Goal: Information Seeking & Learning: Learn about a topic

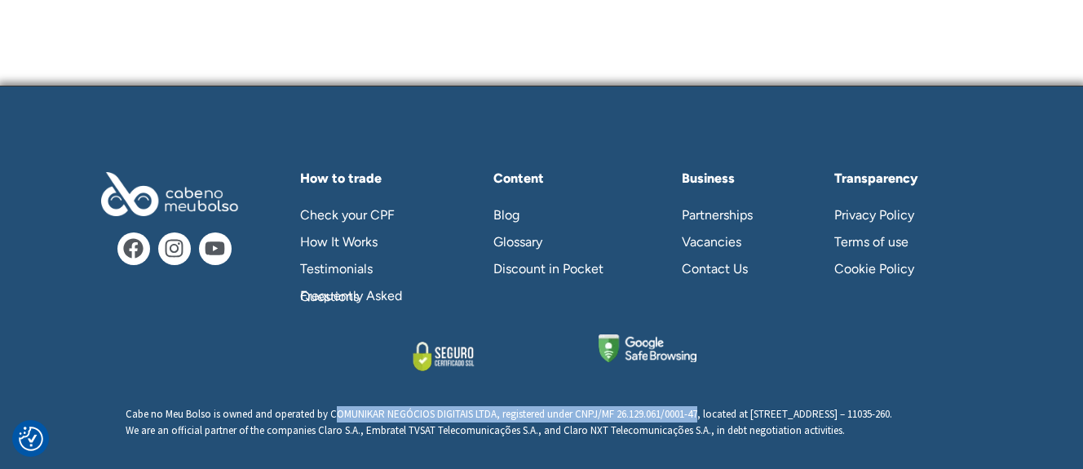
scroll to position [5561, 0]
click at [594, 450] on div "Cabe no Meu Bolso is owned and operated by COMUNIKAR NEGÓCIOS DIGITAIS LTDA, re…" at bounding box center [542, 441] width 832 height 71
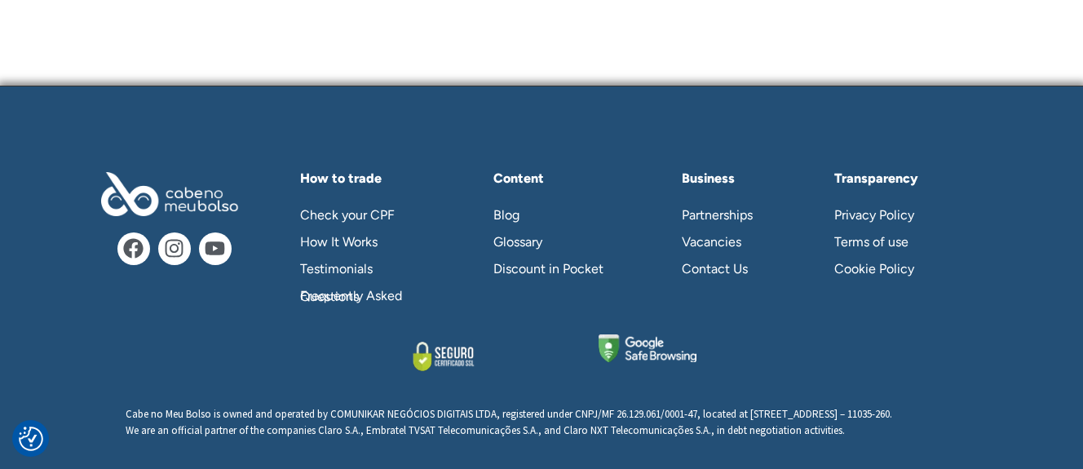
click at [321, 334] on div at bounding box center [541, 355] width 913 height 43
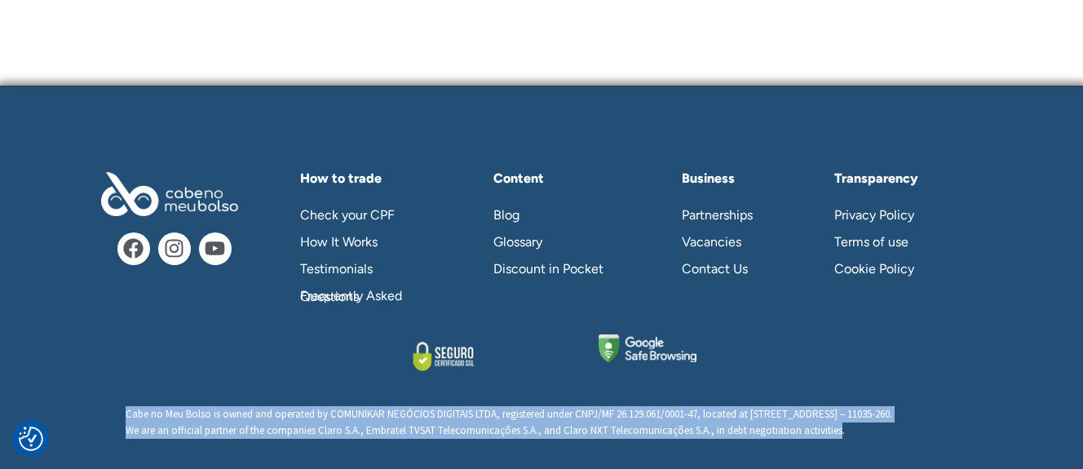
drag, startPoint x: 837, startPoint y: 408, endPoint x: 245, endPoint y: 400, distance: 592.1
click at [245, 406] on p "Cabe no Meu Bolso is owned and operated by COMUNIKAR NEGÓCIOS DIGITAIS LTDA, re…" at bounding box center [542, 422] width 832 height 32
copy p "Cabe no Meu Bolso is owned and operated by COMUNIKAR NEGÓCIOS DIGITAIS LTDA, re…"
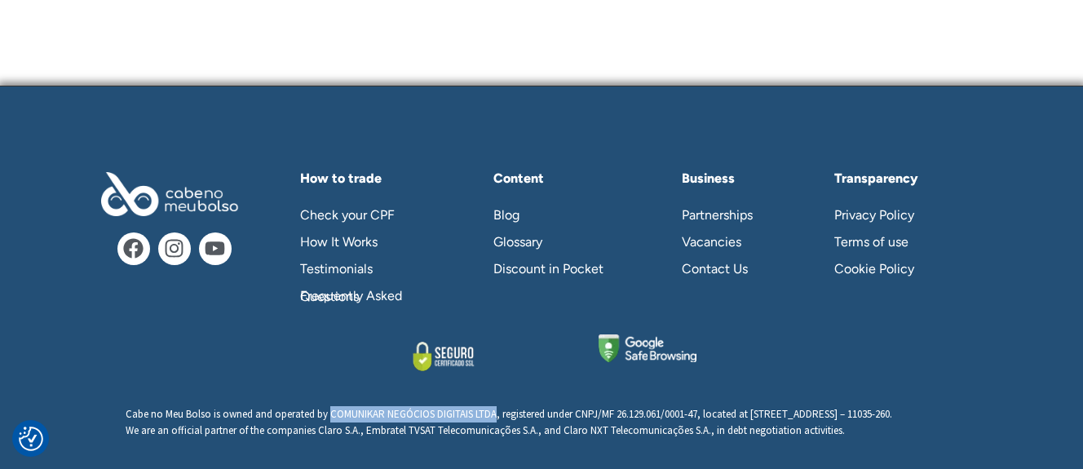
drag, startPoint x: 328, startPoint y: 375, endPoint x: 494, endPoint y: 385, distance: 166.7
click at [494, 406] on p "Cabe no Meu Bolso is owned and operated by COMUNIKAR NEGÓCIOS DIGITAIS LTDA, re…" at bounding box center [542, 422] width 832 height 32
copy p "COMUNIKAR NEGÓCIOS DIGITAIS LTDA"
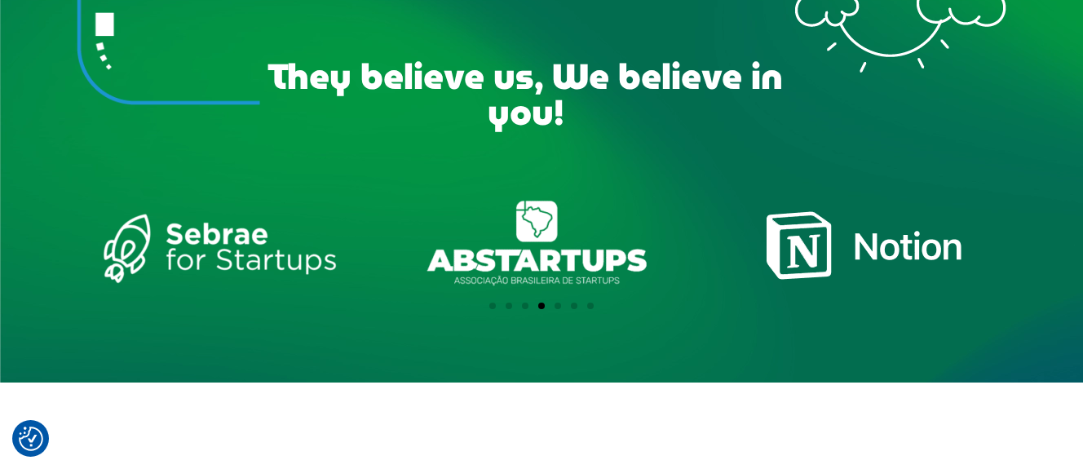
scroll to position [4102, 0]
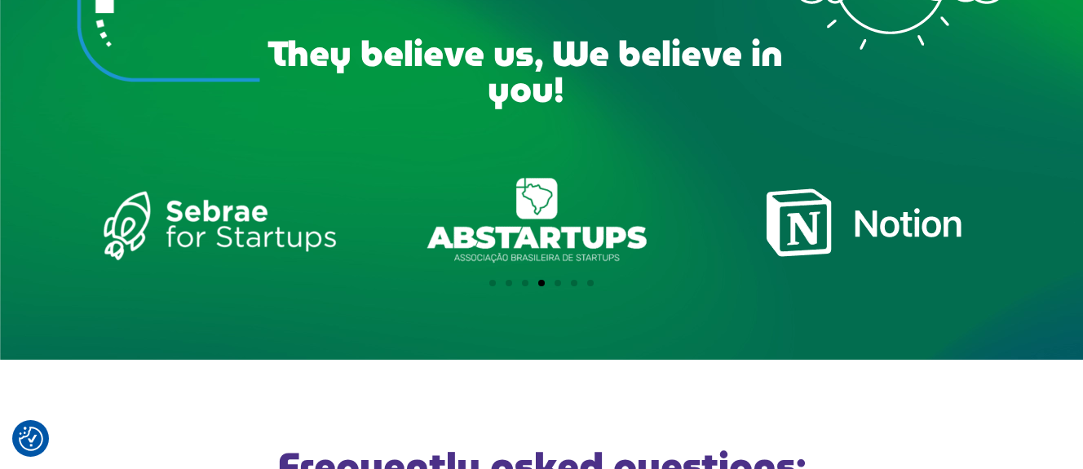
click at [548, 221] on div "ABSTARTUPS" at bounding box center [541, 222] width 283 height 99
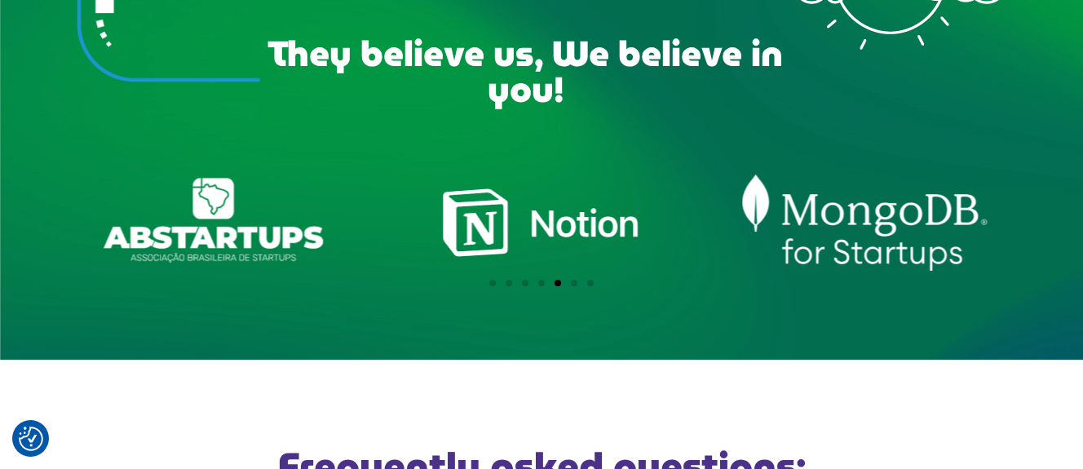
click at [834, 248] on div "MongoDB_forStartups_SlateBlue" at bounding box center [864, 222] width 283 height 99
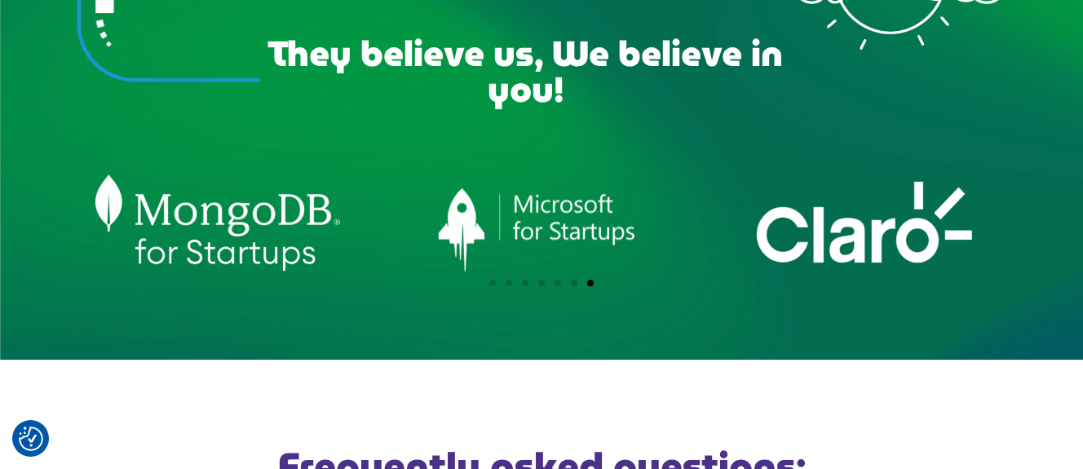
click at [796, 250] on div "logo_claro_branco" at bounding box center [864, 222] width 283 height 99
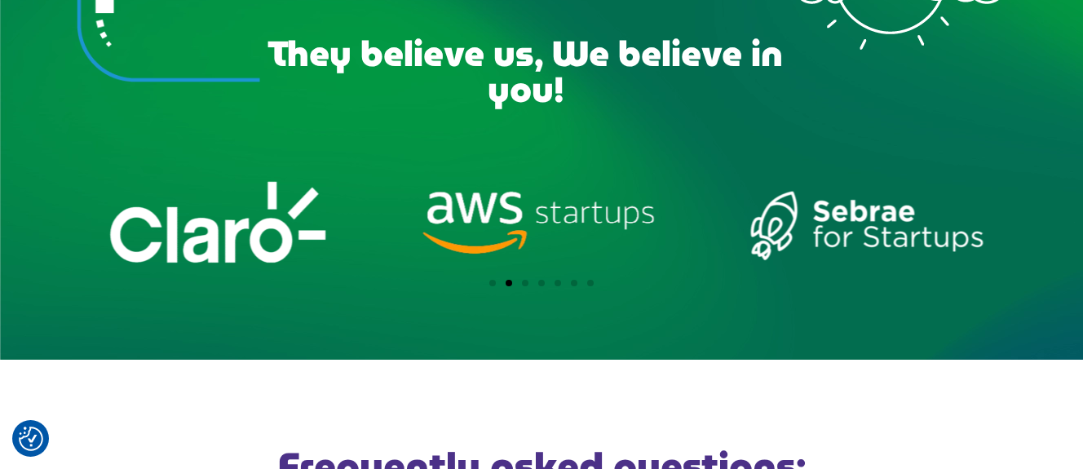
click at [254, 238] on div "logo_claro_branco" at bounding box center [218, 222] width 283 height 99
click at [253, 239] on div "logo_claro_branco" at bounding box center [218, 222] width 283 height 99
click at [253, 240] on div "logo_claro_branco" at bounding box center [218, 222] width 283 height 99
click at [253, 244] on div "logo_claro_branco" at bounding box center [218, 222] width 283 height 99
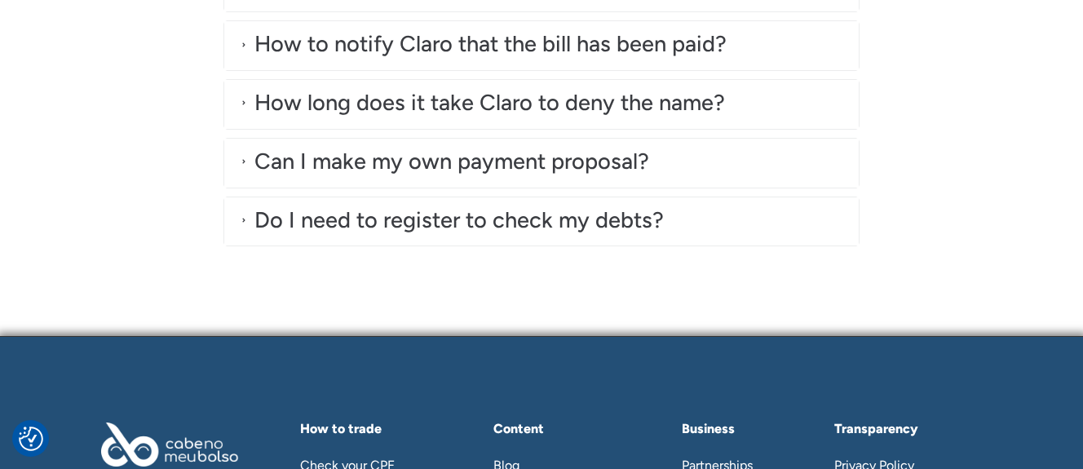
scroll to position [5561, 0]
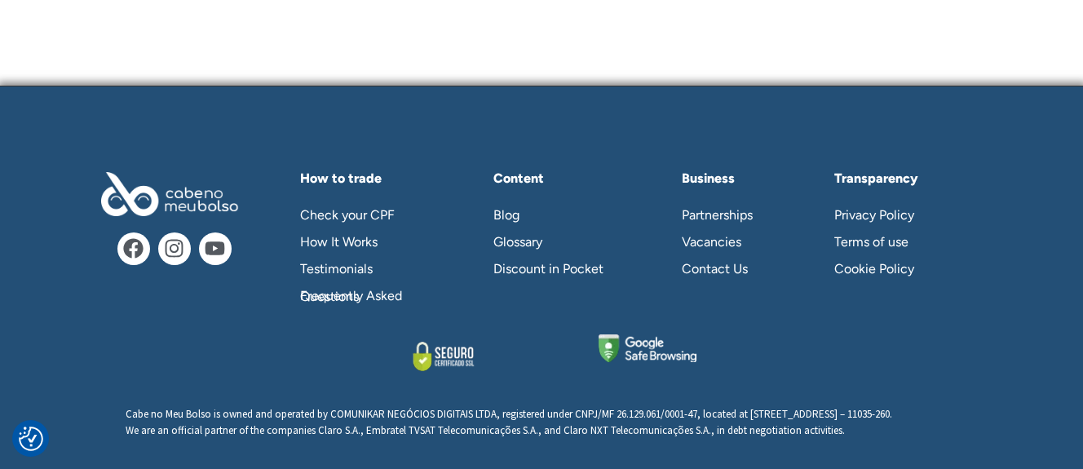
drag, startPoint x: 93, startPoint y: 271, endPoint x: 108, endPoint y: 278, distance: 17.1
click at [93, 271] on div "Facebook Instagram Youtube" at bounding box center [174, 241] width 179 height 154
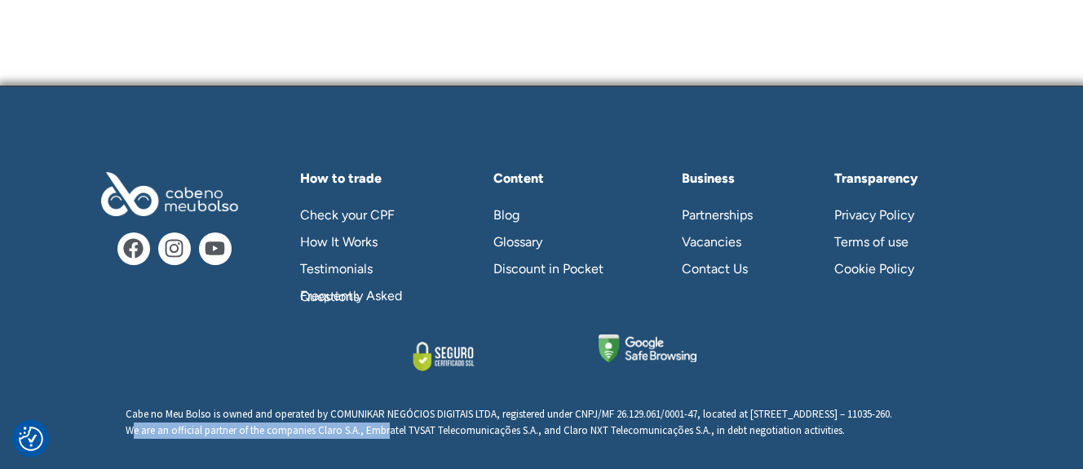
drag, startPoint x: 130, startPoint y: 418, endPoint x: 386, endPoint y: 415, distance: 255.3
click at [386, 423] on span "We are an official partner of the companies Claro S.A., Embratel TVSAT Telecomu…" at bounding box center [485, 430] width 719 height 14
click at [388, 423] on span "We are an official partner of the companies Claro S.A., Embratel TVSAT Telecomu…" at bounding box center [485, 430] width 719 height 14
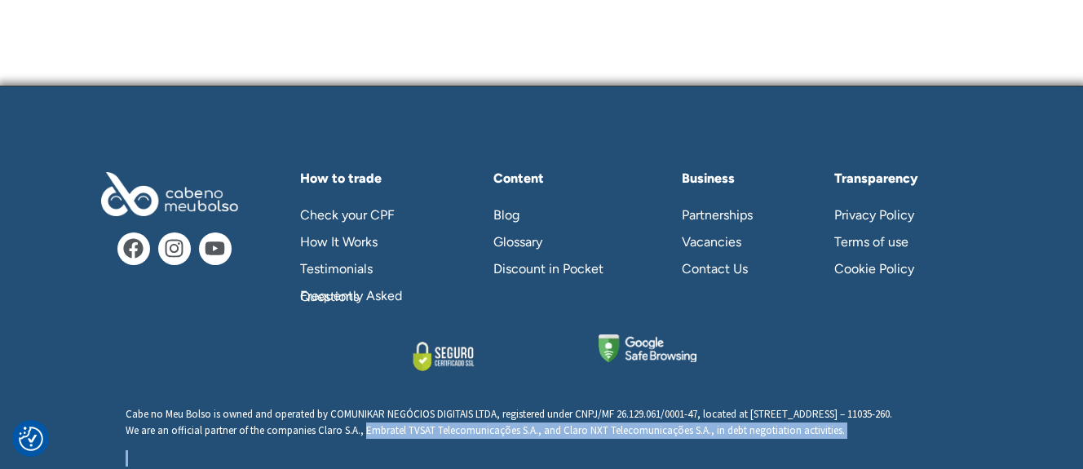
drag, startPoint x: 365, startPoint y: 414, endPoint x: 896, endPoint y: 425, distance: 531.9
click at [896, 425] on div "Cabe no Meu Bolso is owned and operated by COMUNIKAR NEGÓCIOS DIGITAIS LTDA, re…" at bounding box center [542, 441] width 832 height 71
click at [499, 450] on p at bounding box center [542, 458] width 832 height 16
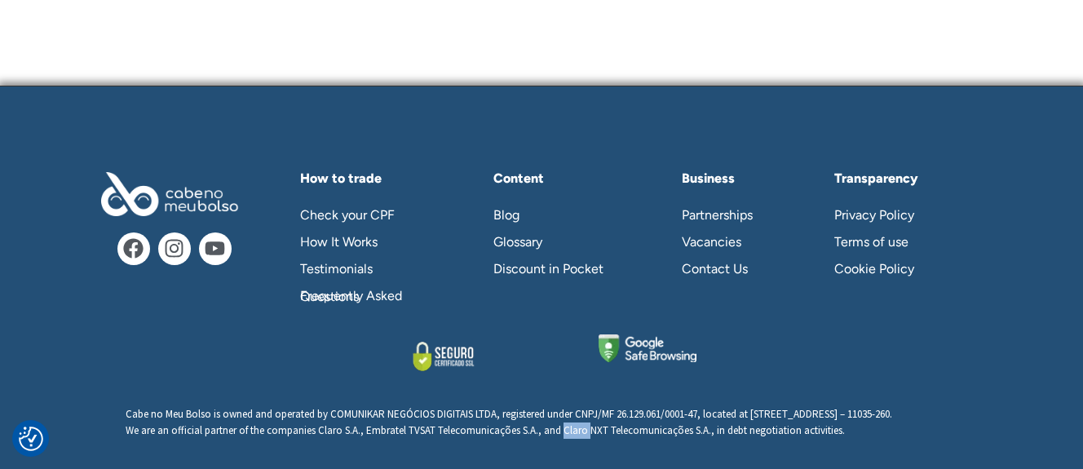
drag, startPoint x: 560, startPoint y: 416, endPoint x: 586, endPoint y: 413, distance: 26.3
click at [586, 423] on span "We are an official partner of the companies Claro S.A., Embratel TVSAT Telecomu…" at bounding box center [485, 430] width 719 height 14
click at [424, 423] on span "We are an official partner of the companies Claro S.A., Embratel TVSAT Telecomu…" at bounding box center [485, 430] width 719 height 14
drag, startPoint x: 339, startPoint y: 378, endPoint x: 494, endPoint y: 380, distance: 155.0
click at [494, 406] on p "Cabe no Meu Bolso is owned and operated by COMUNIKAR NEGÓCIOS DIGITAIS LTDA, re…" at bounding box center [542, 422] width 832 height 32
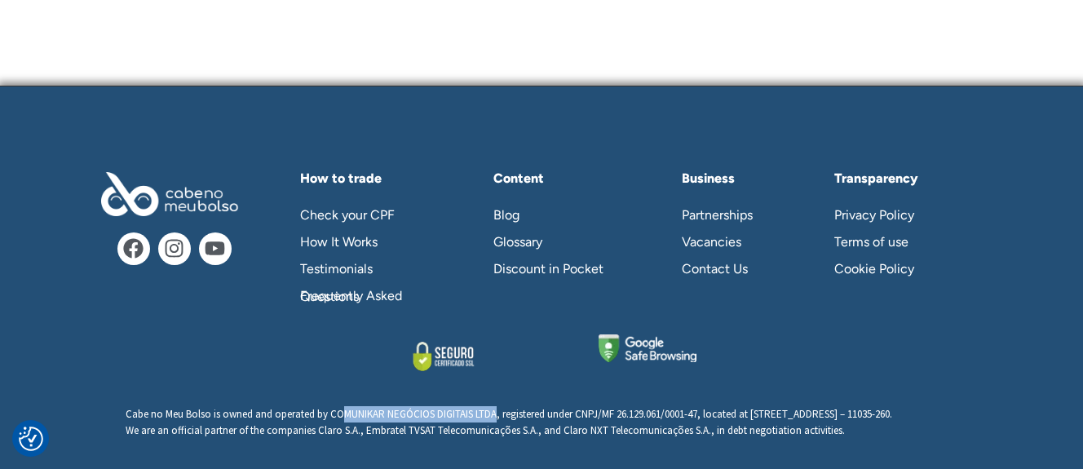
drag, startPoint x: 494, startPoint y: 380, endPoint x: 427, endPoint y: 385, distance: 67.9
click at [441, 406] on p "Cabe no Meu Bolso is owned and operated by COMUNIKAR NEGÓCIOS DIGITAIS LTDA, re…" at bounding box center [542, 422] width 832 height 32
click at [334, 406] on p "Cabe no Meu Bolso is owned and operated by COMUNIKAR NEGÓCIOS DIGITAIS LTDA, re…" at bounding box center [542, 422] width 832 height 32
drag, startPoint x: 332, startPoint y: 382, endPoint x: 496, endPoint y: 384, distance: 163.9
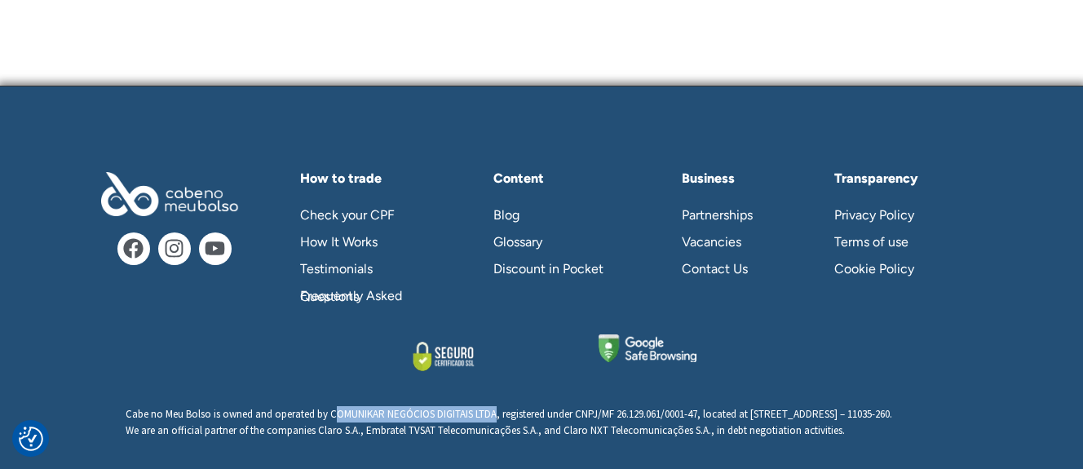
click at [496, 406] on p "Cabe no Meu Bolso is owned and operated by COMUNIKAR NEGÓCIOS DIGITAIS LTDA, re…" at bounding box center [542, 422] width 832 height 32
drag, startPoint x: 122, startPoint y: 385, endPoint x: 209, endPoint y: 383, distance: 87.3
click at [209, 394] on div "Cabe no Meu Bolso is owned and operated by COMUNIKAR NEGÓCIOS DIGITAIS LTDA, re…" at bounding box center [541, 435] width 913 height 83
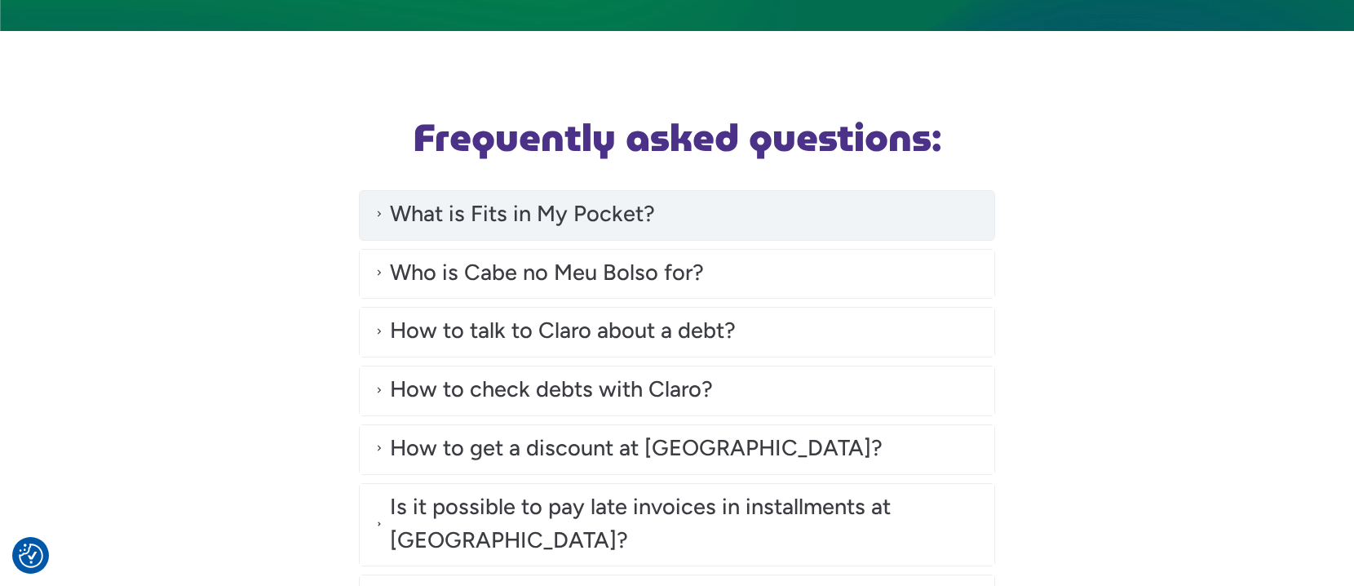
scroll to position [4023, 0]
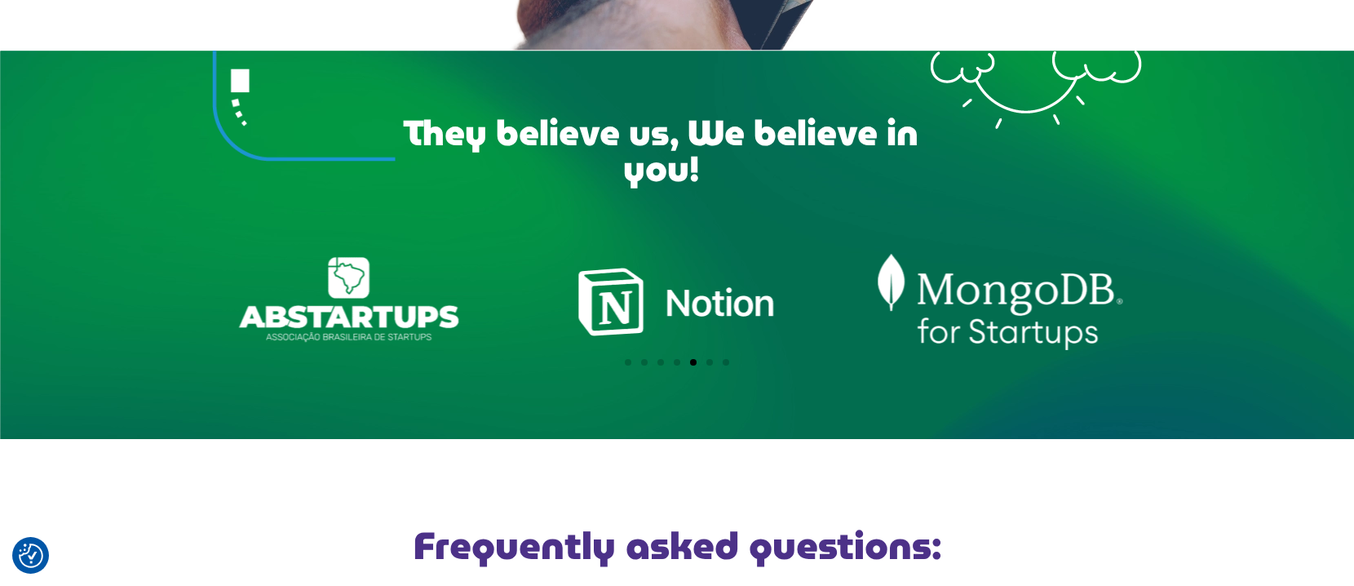
click at [356, 310] on div "ABSTARTUPS" at bounding box center [353, 301] width 283 height 99
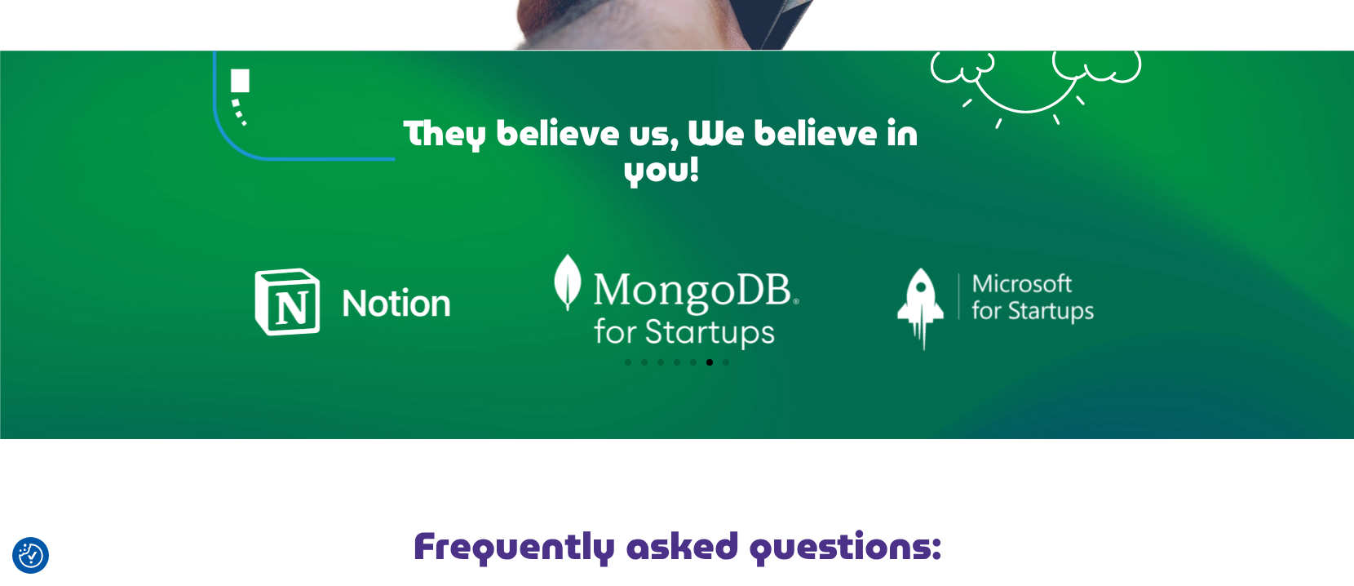
click at [495, 319] on div "notion" at bounding box center [353, 301] width 283 height 99
click at [977, 315] on div "logo_microsoft_for_startups" at bounding box center [1000, 301] width 283 height 99
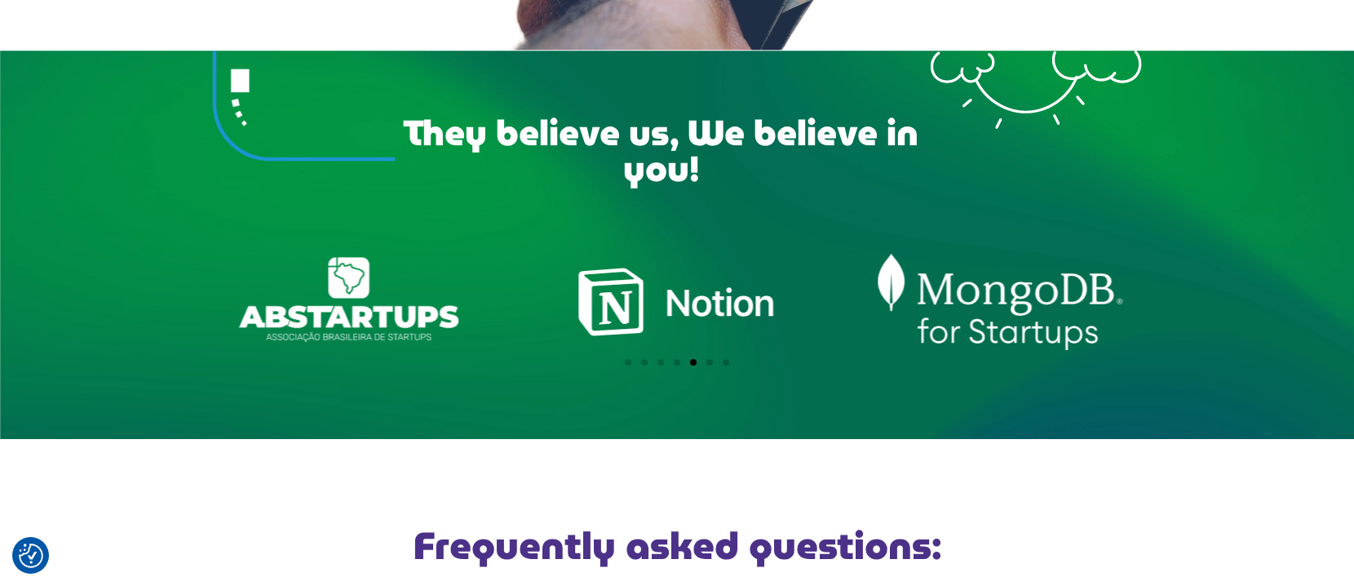
click at [780, 320] on div "notion" at bounding box center [677, 301] width 283 height 99
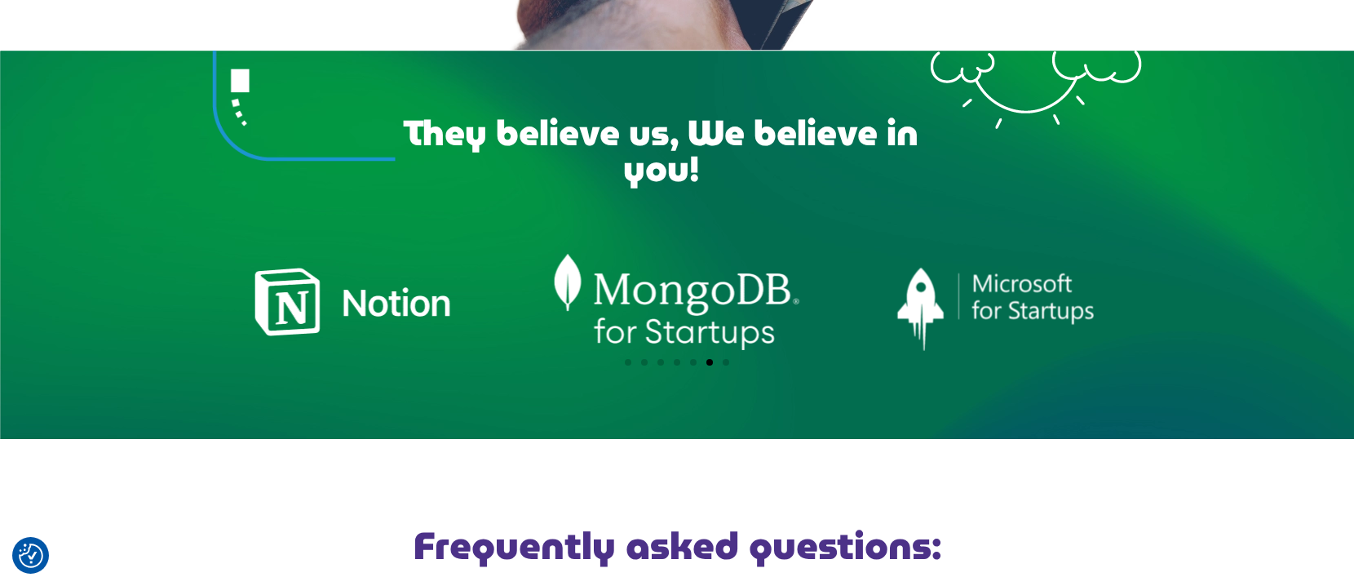
click at [708, 365] on span "Go to slide 6" at bounding box center [709, 362] width 7 height 7
click at [724, 368] on div "Slides" at bounding box center [677, 362] width 1354 height 20
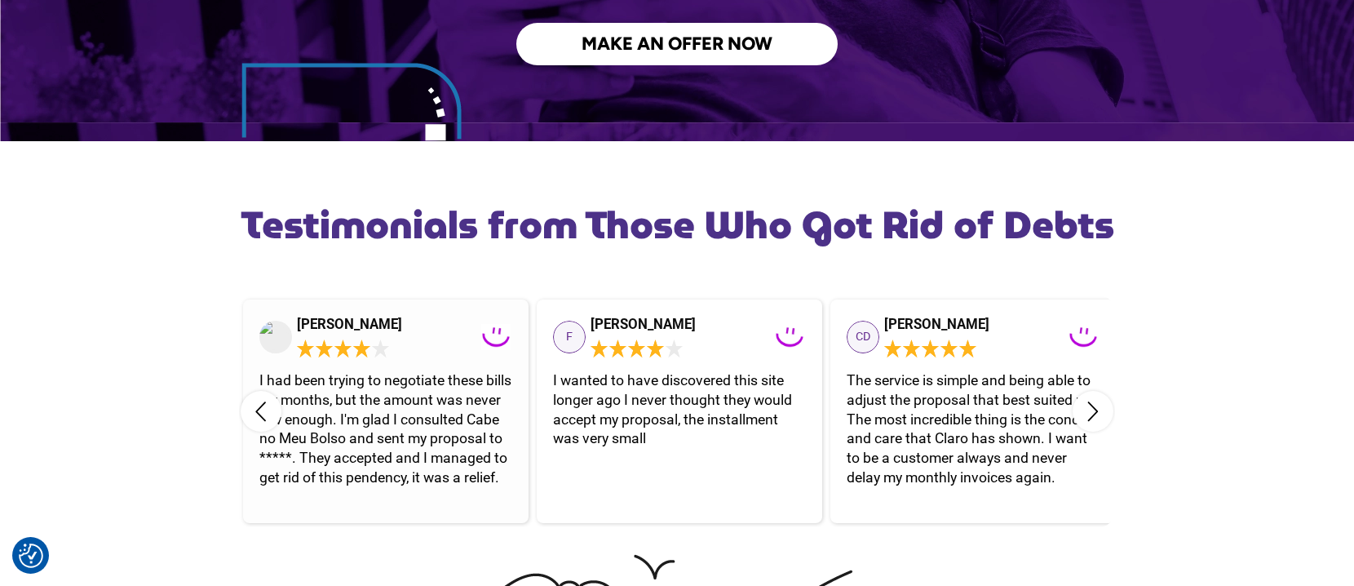
scroll to position [3106, 0]
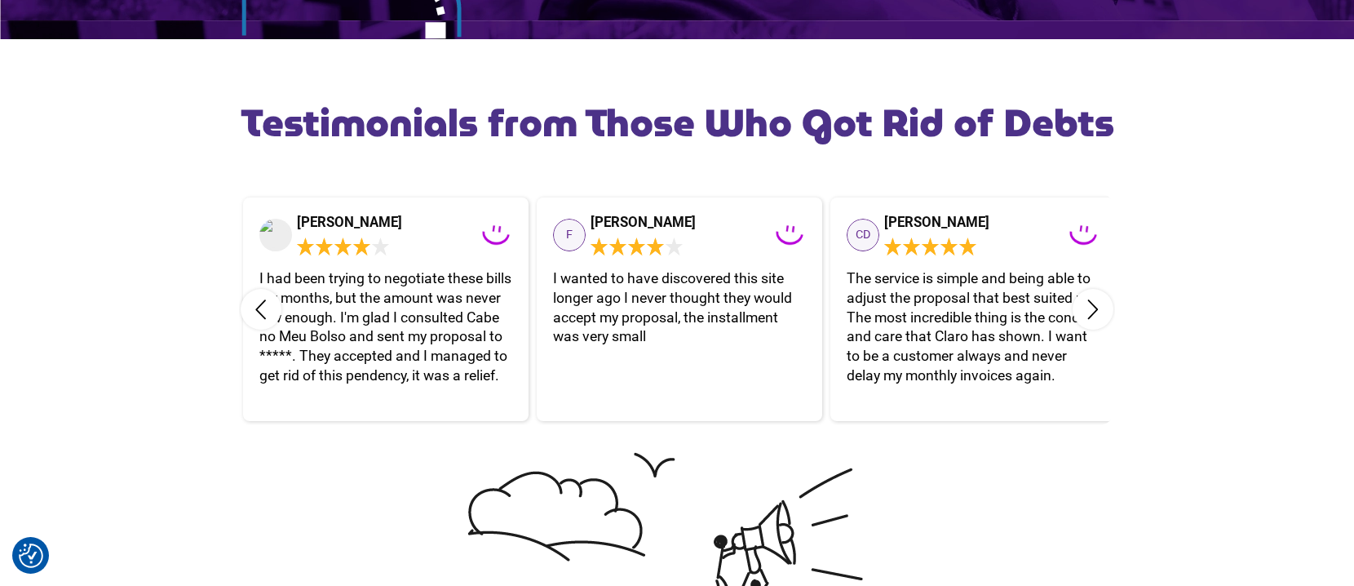
click at [257, 307] on icon at bounding box center [261, 309] width 9 height 18
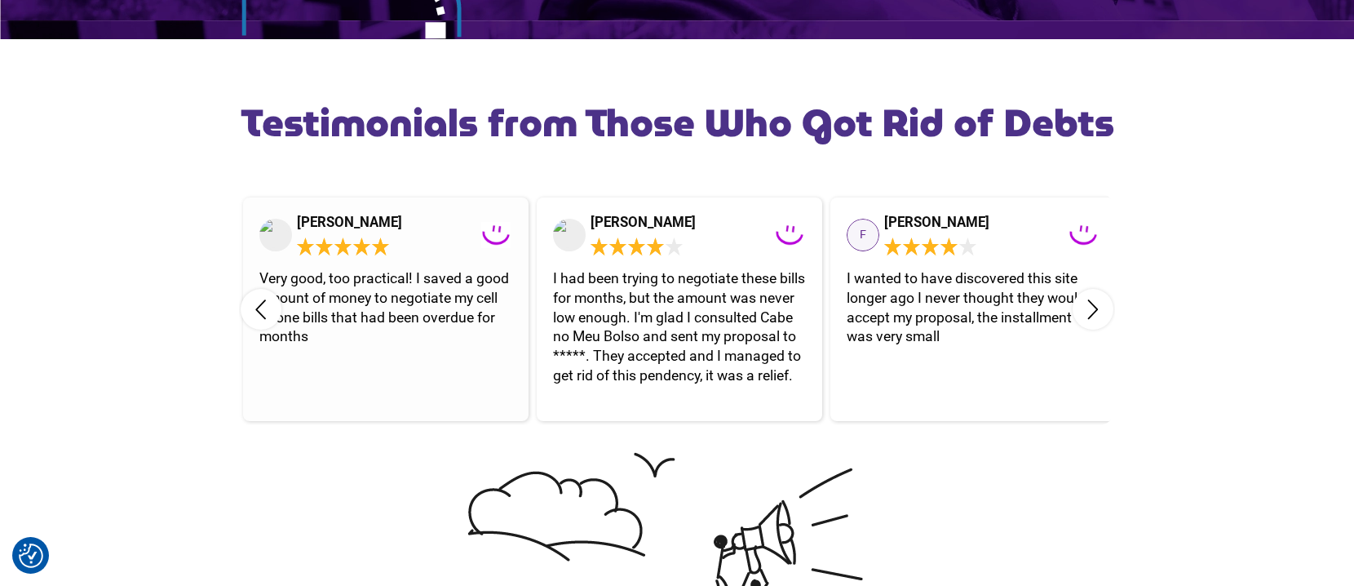
click at [349, 222] on div "[PERSON_NAME]" at bounding box center [354, 222] width 114 height 17
click at [343, 245] on polygon at bounding box center [342, 246] width 17 height 18
click at [1082, 220] on div "Testimonials from Those Who Got Rid of Debts Renata Rated 5 stars out of 5 Wond…" at bounding box center [677, 503] width 1354 height 929
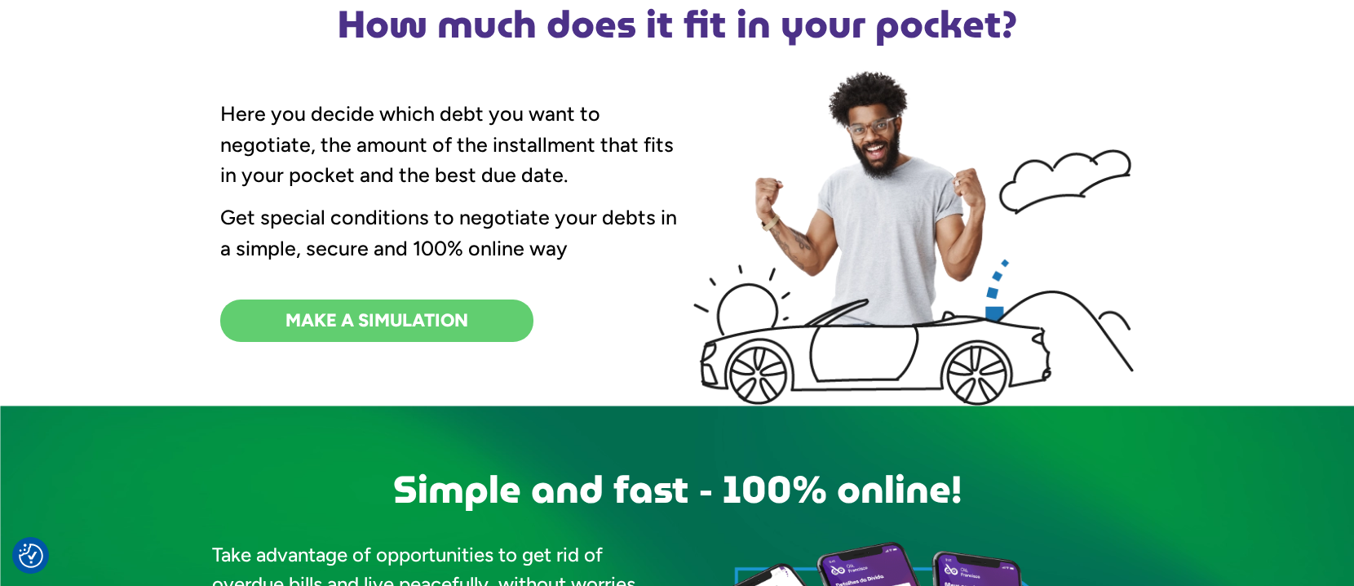
scroll to position [0, 0]
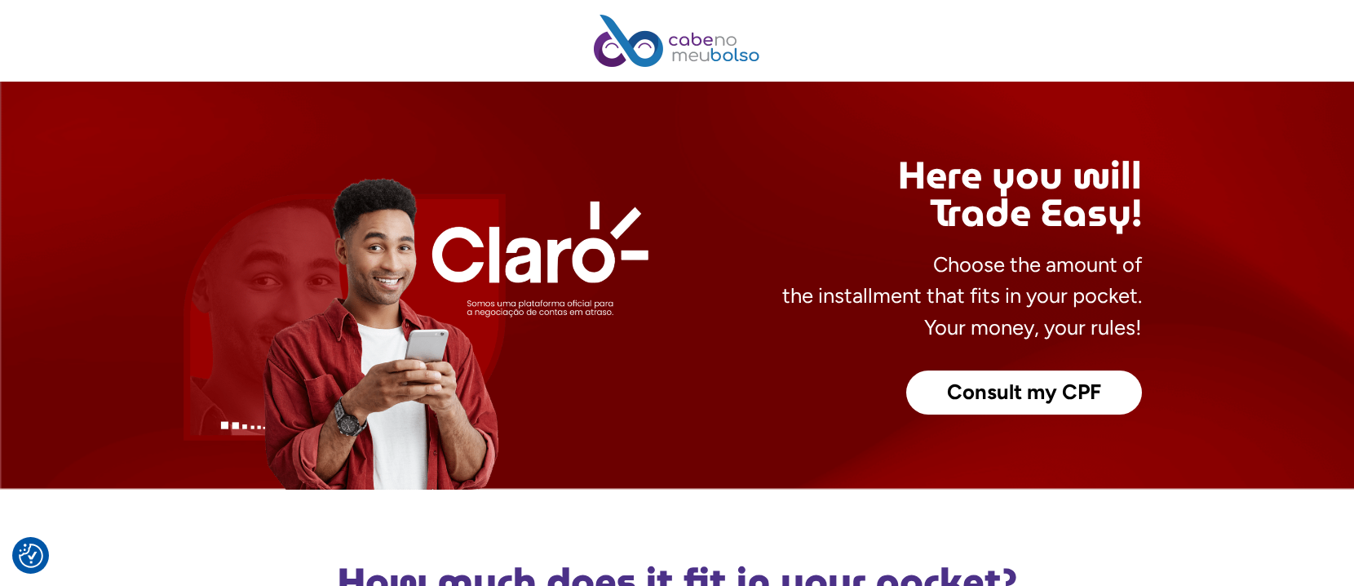
click at [928, 389] on link "Consult my CPF" at bounding box center [1024, 392] width 236 height 44
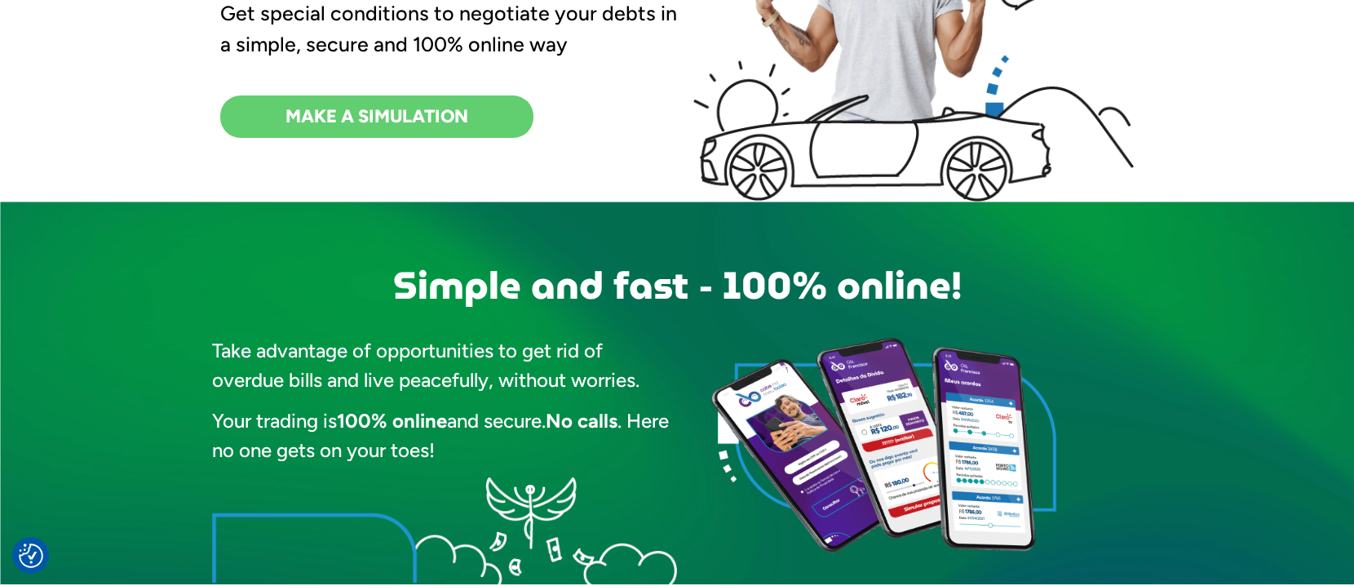
scroll to position [455, 0]
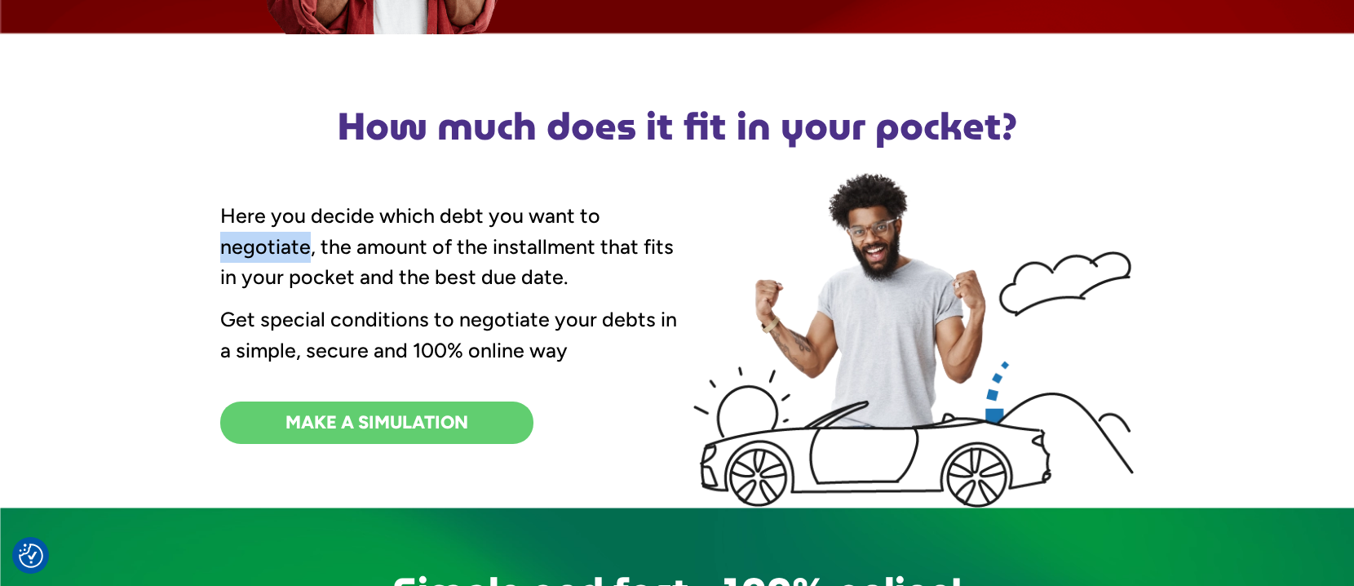
drag, startPoint x: 208, startPoint y: 238, endPoint x: 307, endPoint y: 257, distance: 100.5
click at [307, 257] on div "How much does it fit in your pocket? Here you decide which debt you want to neg…" at bounding box center [677, 311] width 1354 height 424
drag, startPoint x: 307, startPoint y: 257, endPoint x: 290, endPoint y: 253, distance: 16.8
copy p "negotiate"
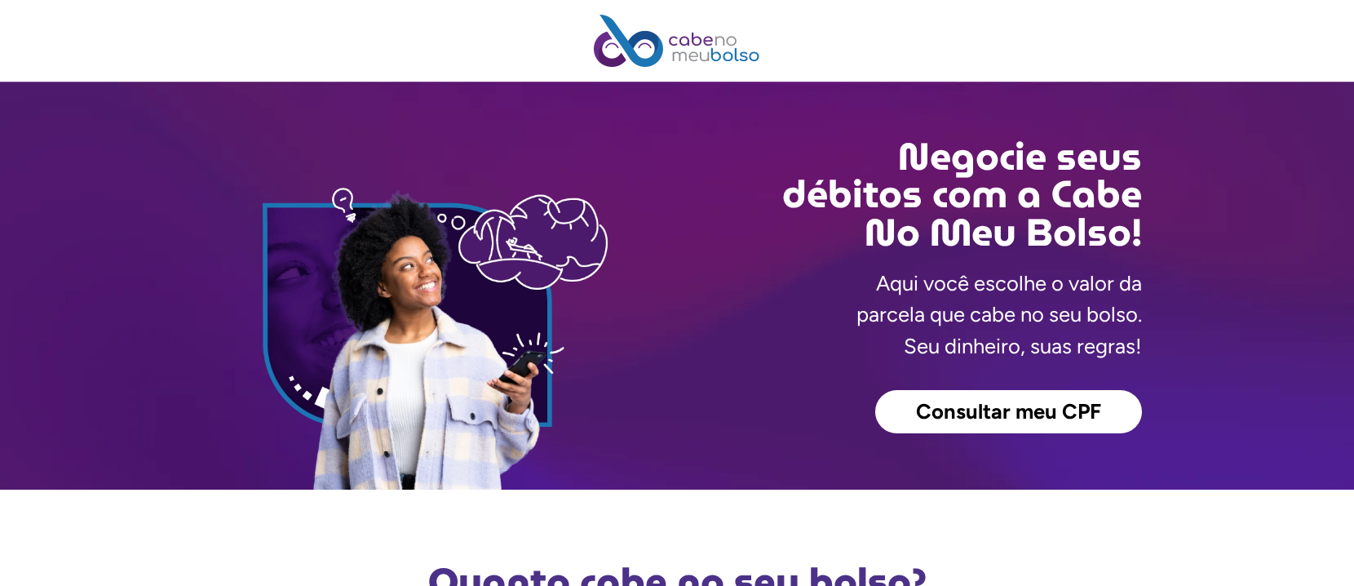
scroll to position [102, 0]
